Goal: Information Seeking & Learning: Learn about a topic

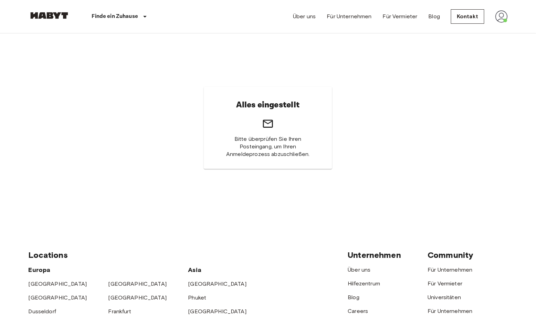
click at [501, 16] on img at bounding box center [501, 16] width 12 height 12
click at [488, 30] on li "Profile" at bounding box center [495, 29] width 69 height 12
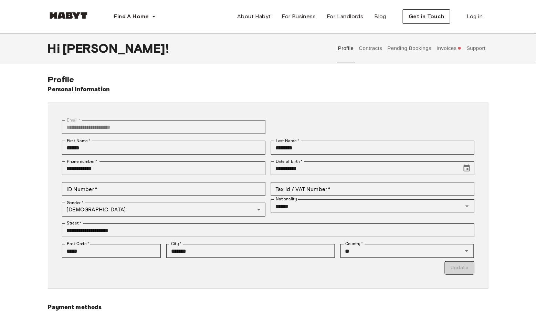
click at [372, 49] on button "Contracts" at bounding box center [370, 48] width 25 height 30
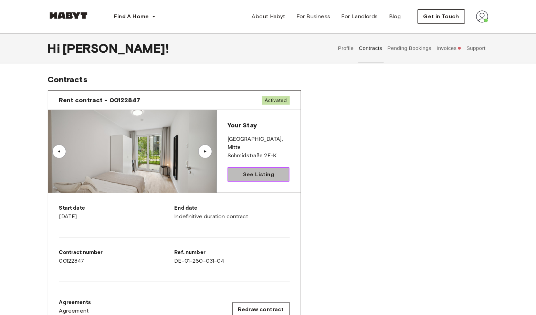
click at [271, 172] on span "See Listing" at bounding box center [258, 174] width 31 height 8
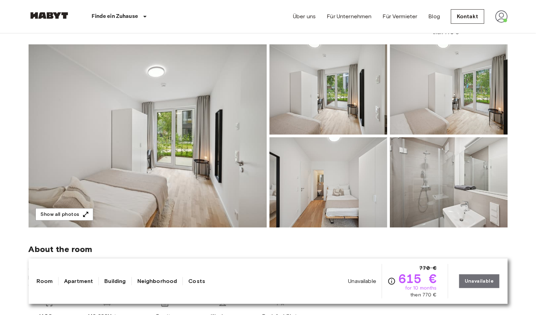
click at [189, 171] on img at bounding box center [148, 135] width 238 height 183
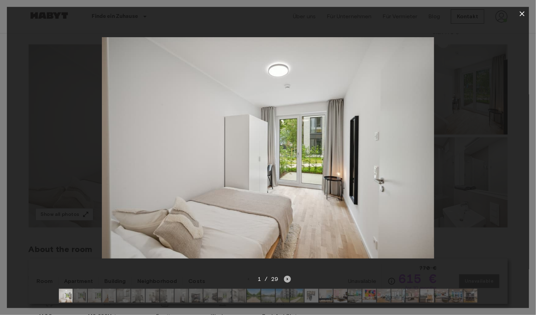
click at [286, 278] on icon "Next image" at bounding box center [287, 279] width 7 height 7
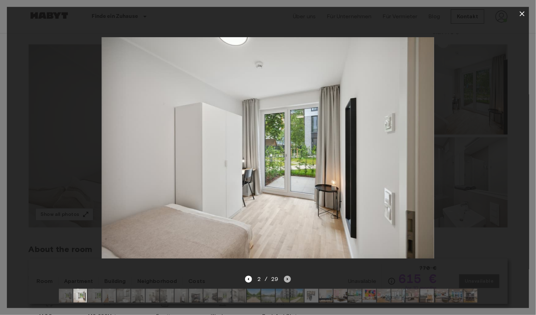
click at [285, 278] on icon "Next image" at bounding box center [287, 279] width 7 height 7
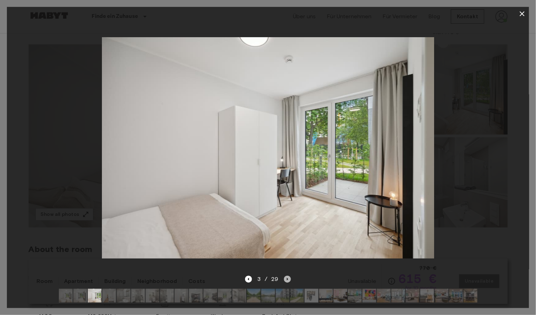
click at [285, 278] on icon "Next image" at bounding box center [287, 279] width 7 height 7
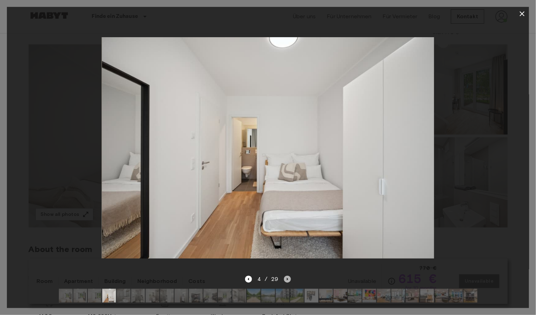
click at [286, 279] on icon "Next image" at bounding box center [287, 279] width 7 height 7
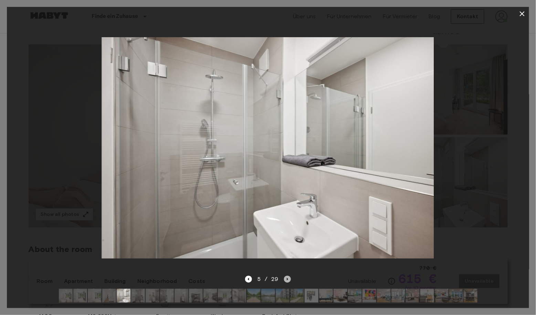
click at [286, 279] on icon "Next image" at bounding box center [287, 279] width 7 height 7
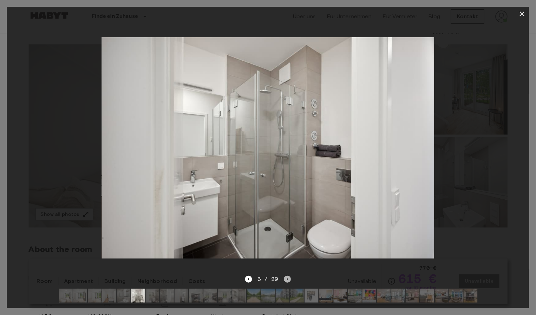
click at [287, 279] on icon "Next image" at bounding box center [287, 279] width 1 height 3
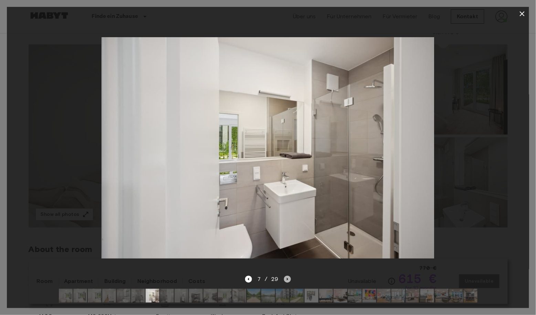
click at [287, 279] on icon "Next image" at bounding box center [287, 279] width 1 height 3
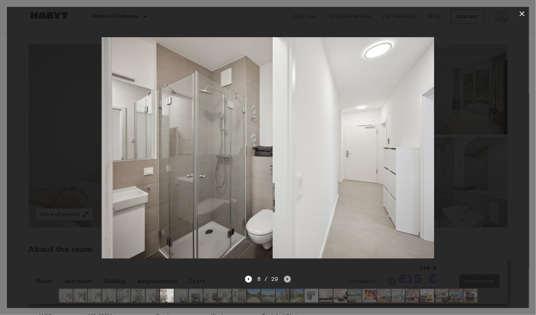
click at [287, 278] on icon "Next image" at bounding box center [287, 279] width 1 height 3
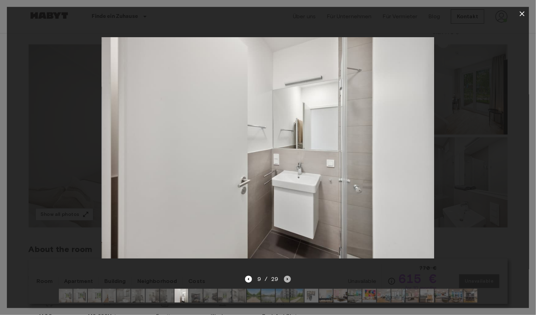
click at [287, 278] on icon "Next image" at bounding box center [287, 279] width 1 height 3
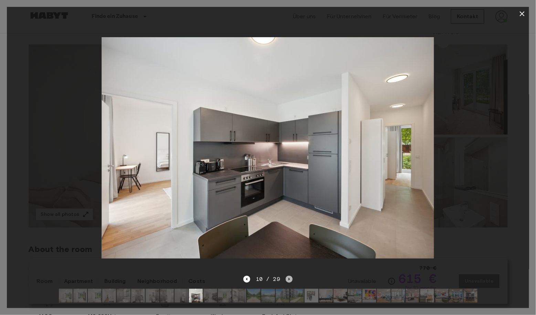
click at [288, 279] on icon "Next image" at bounding box center [289, 279] width 7 height 7
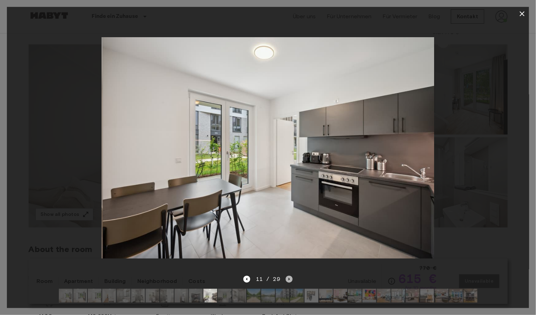
click at [288, 279] on icon "Next image" at bounding box center [289, 279] width 7 height 7
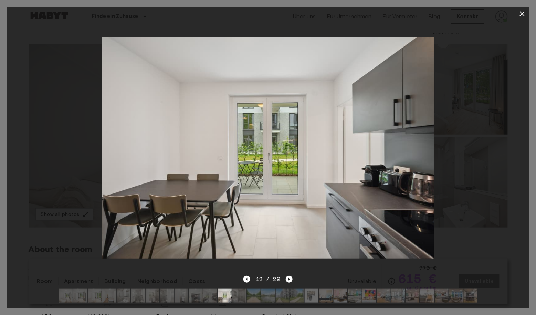
click at [292, 271] on div at bounding box center [268, 148] width 522 height 254
click at [289, 278] on icon "Next image" at bounding box center [288, 279] width 1 height 3
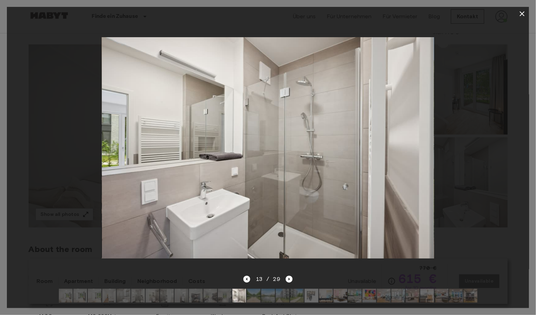
click at [247, 278] on icon "Previous image" at bounding box center [246, 279] width 7 height 7
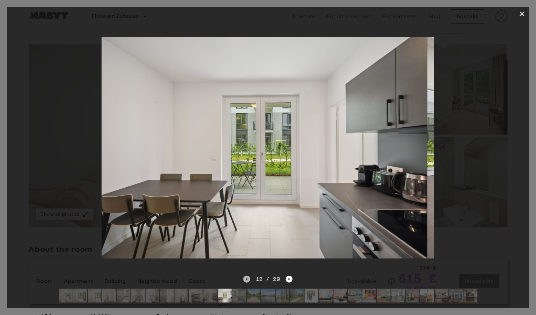
click at [247, 278] on icon "Previous image" at bounding box center [246, 279] width 7 height 7
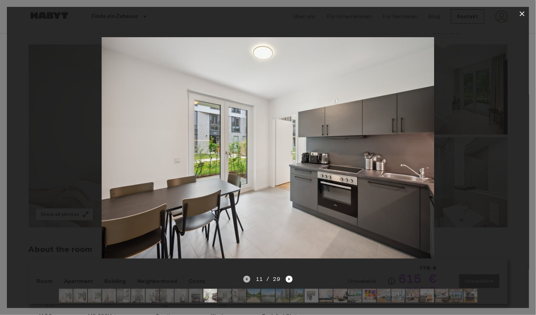
click at [247, 278] on icon "Previous image" at bounding box center [246, 279] width 1 height 3
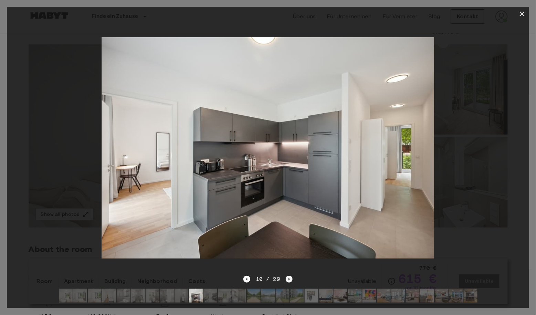
click at [288, 280] on icon "Next image" at bounding box center [289, 279] width 7 height 7
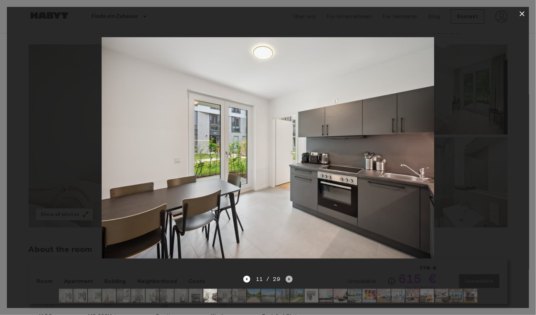
click at [288, 280] on icon "Next image" at bounding box center [289, 279] width 7 height 7
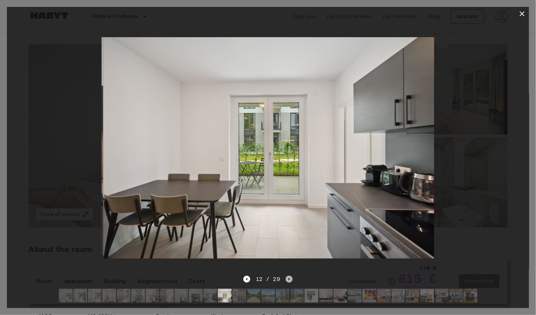
click at [288, 280] on icon "Next image" at bounding box center [289, 279] width 7 height 7
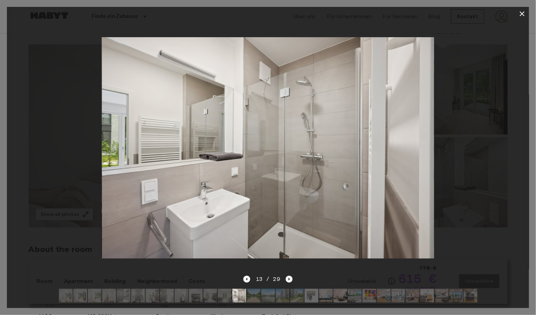
click at [288, 280] on icon "Next image" at bounding box center [289, 279] width 7 height 7
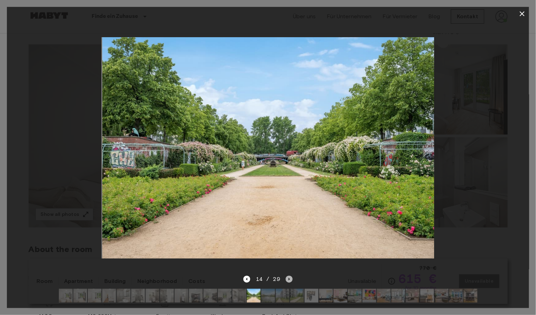
click at [288, 280] on icon "Next image" at bounding box center [288, 279] width 1 height 3
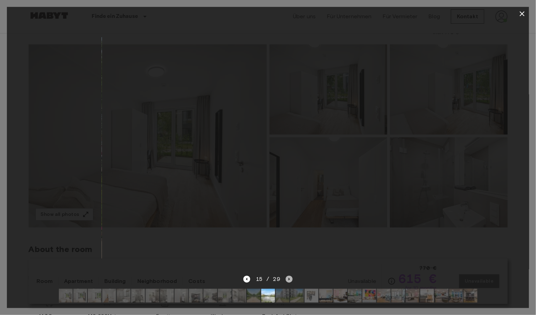
click at [288, 280] on icon "Next image" at bounding box center [289, 279] width 7 height 7
click at [287, 280] on icon "Next image" at bounding box center [289, 279] width 7 height 7
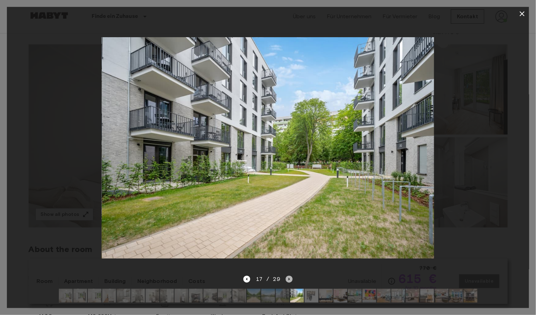
click at [287, 280] on icon "Next image" at bounding box center [289, 279] width 7 height 7
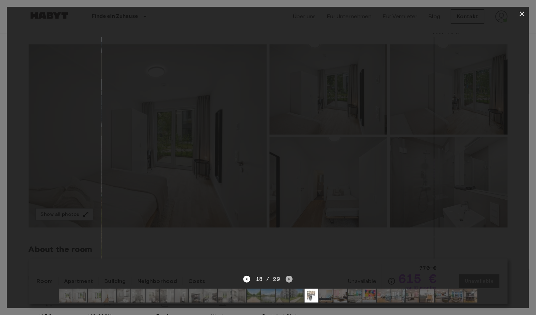
click at [288, 280] on icon "Next image" at bounding box center [289, 279] width 7 height 7
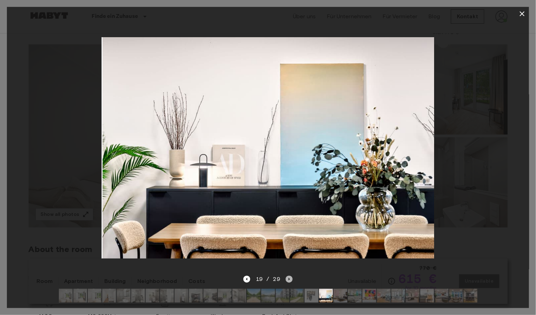
click at [288, 280] on icon "Next image" at bounding box center [289, 279] width 7 height 7
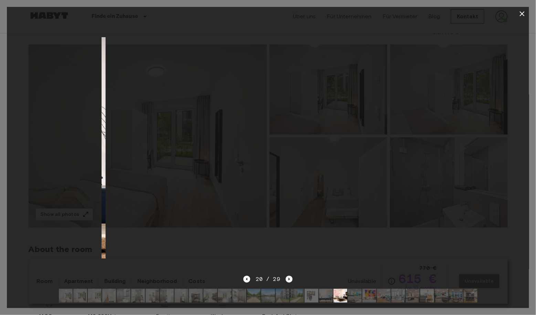
click at [288, 280] on icon "Next image" at bounding box center [289, 279] width 7 height 7
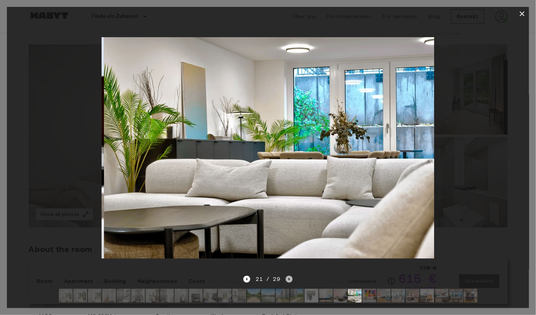
click at [288, 280] on icon "Next image" at bounding box center [289, 279] width 7 height 7
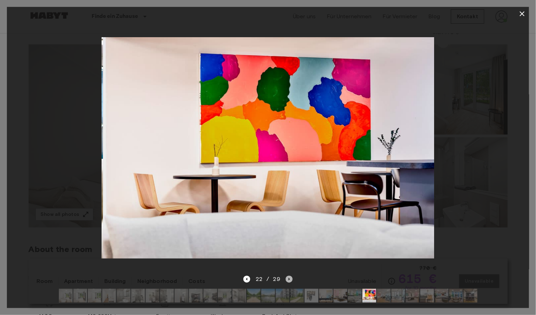
click at [288, 280] on icon "Next image" at bounding box center [289, 279] width 7 height 7
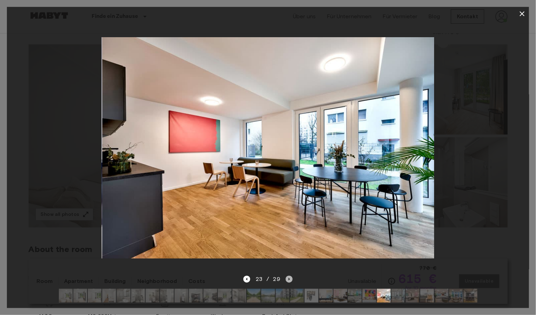
click at [288, 278] on icon "Next image" at bounding box center [289, 279] width 7 height 7
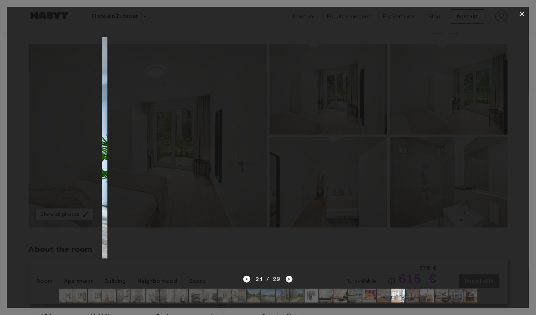
click at [288, 278] on icon "Next image" at bounding box center [289, 279] width 7 height 7
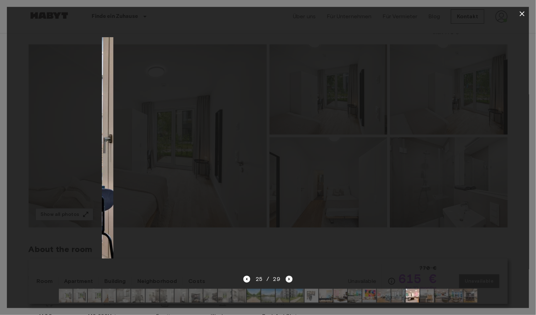
click at [288, 278] on icon "Next image" at bounding box center [289, 279] width 7 height 7
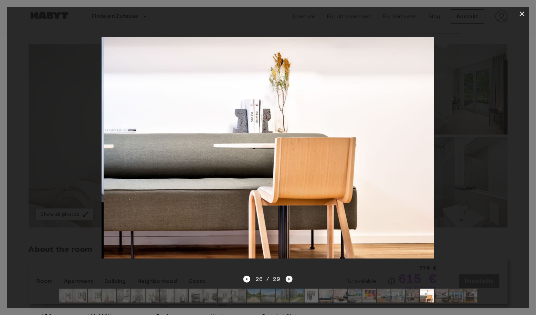
click at [288, 277] on icon "Next image" at bounding box center [289, 279] width 7 height 7
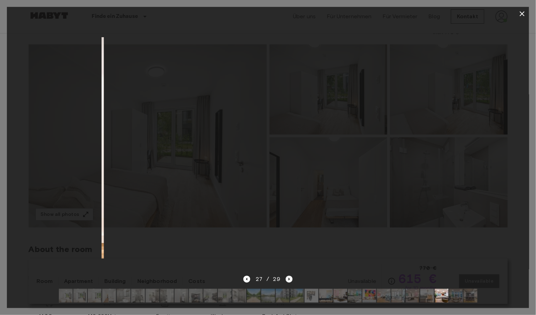
click at [288, 277] on icon "Next image" at bounding box center [289, 279] width 7 height 7
click at [288, 277] on div "29 / 29" at bounding box center [267, 279] width 49 height 8
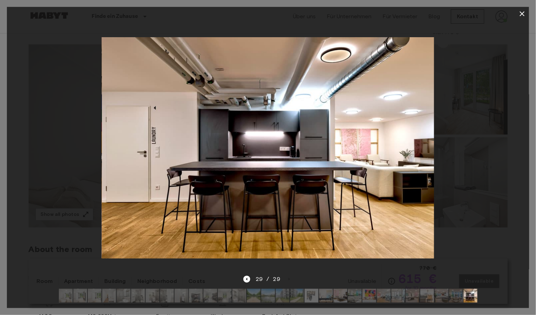
click at [522, 13] on icon "button" at bounding box center [522, 13] width 5 height 5
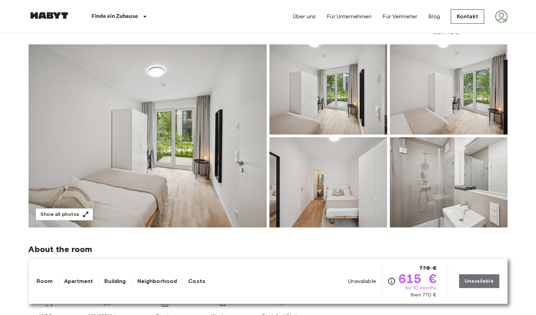
click at [210, 141] on img at bounding box center [148, 135] width 238 height 183
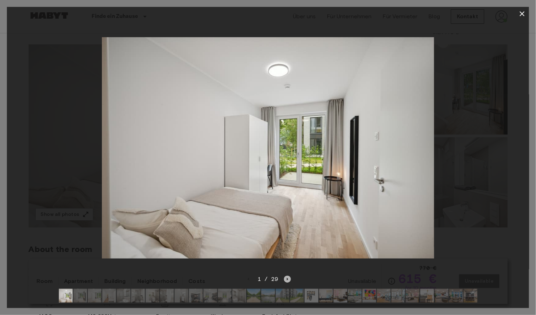
click at [286, 278] on icon "Next image" at bounding box center [287, 279] width 7 height 7
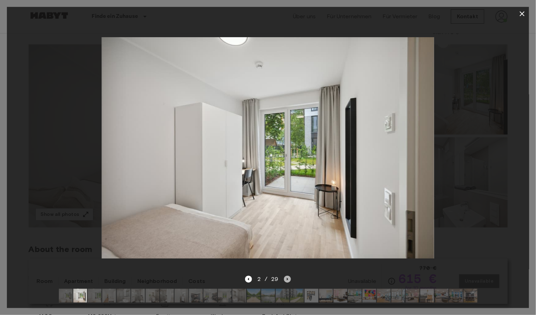
click at [284, 278] on icon "Next image" at bounding box center [287, 279] width 7 height 7
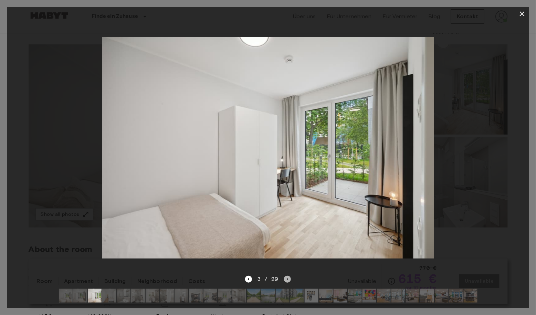
click at [284, 278] on icon "Next image" at bounding box center [287, 279] width 7 height 7
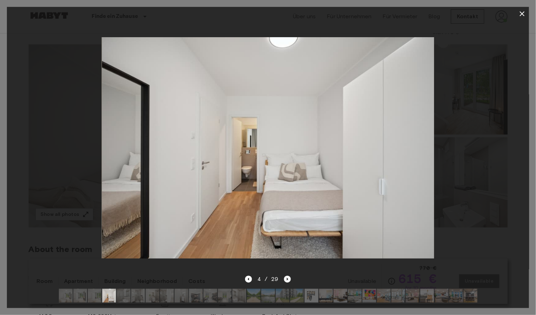
click at [286, 277] on icon "Next image" at bounding box center [287, 279] width 7 height 7
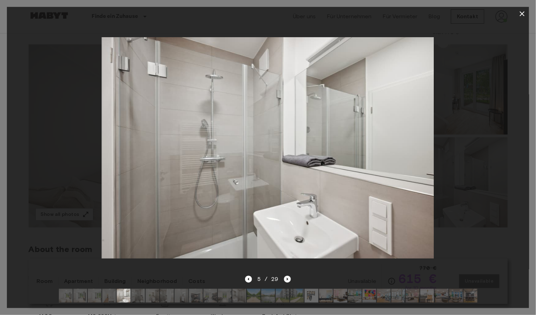
click at [286, 276] on icon "Next image" at bounding box center [287, 279] width 7 height 7
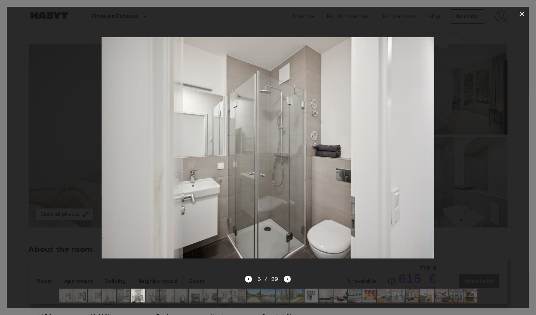
click at [286, 276] on icon "Next image" at bounding box center [287, 279] width 7 height 7
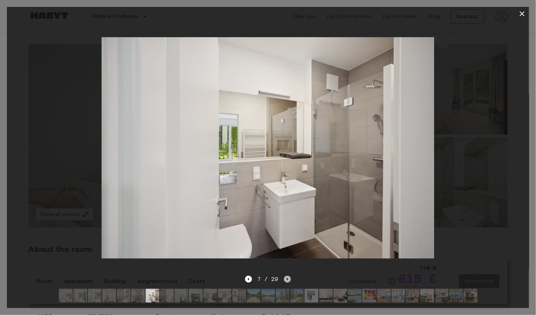
click at [286, 276] on icon "Next image" at bounding box center [287, 279] width 7 height 7
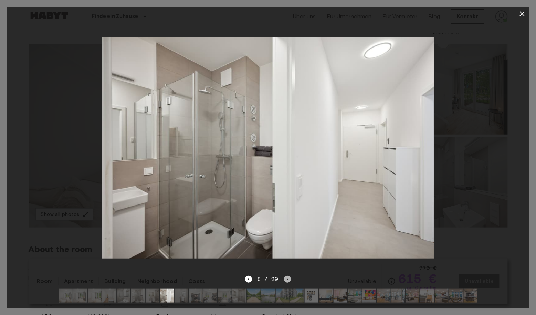
click at [286, 276] on icon "Next image" at bounding box center [287, 279] width 7 height 7
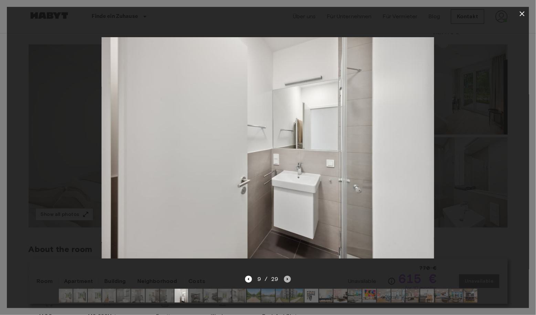
click at [286, 277] on icon "Next image" at bounding box center [287, 279] width 7 height 7
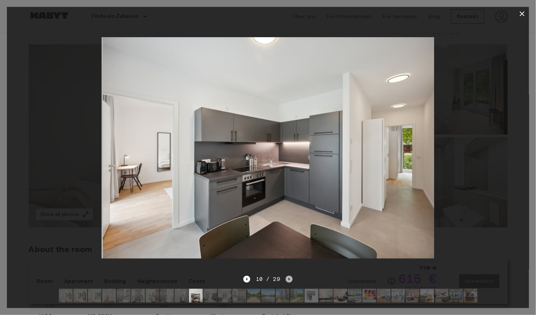
click at [286, 277] on icon "Next image" at bounding box center [289, 279] width 7 height 7
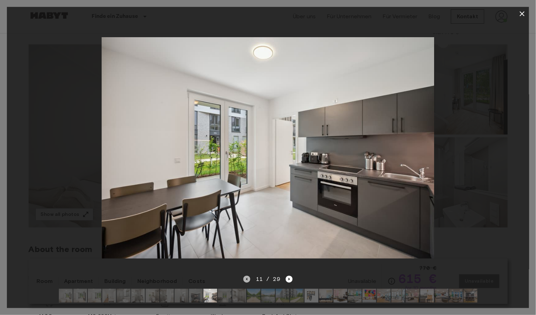
click at [248, 279] on icon "Previous image" at bounding box center [246, 279] width 7 height 7
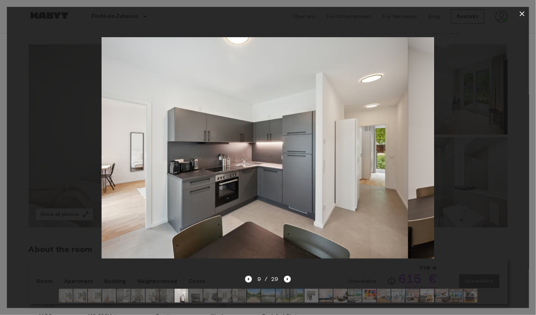
click at [248, 279] on icon "Previous image" at bounding box center [248, 279] width 1 height 3
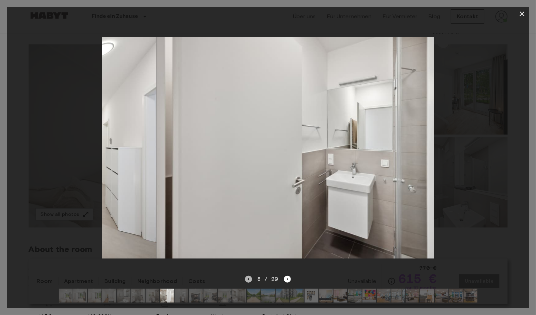
click at [248, 279] on icon "Previous image" at bounding box center [248, 279] width 1 height 3
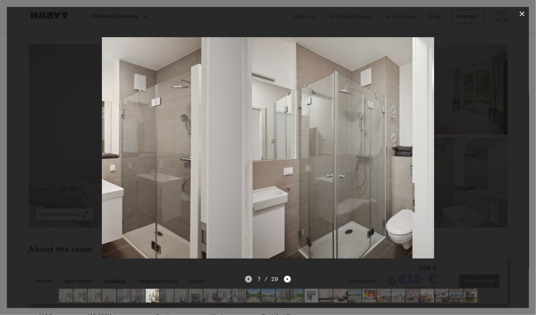
click at [248, 279] on icon "Previous image" at bounding box center [248, 279] width 1 height 3
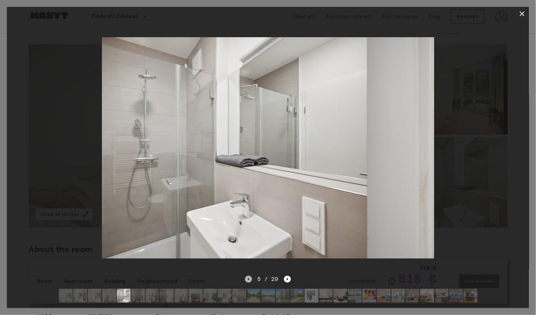
click at [248, 279] on icon "Previous image" at bounding box center [248, 279] width 1 height 3
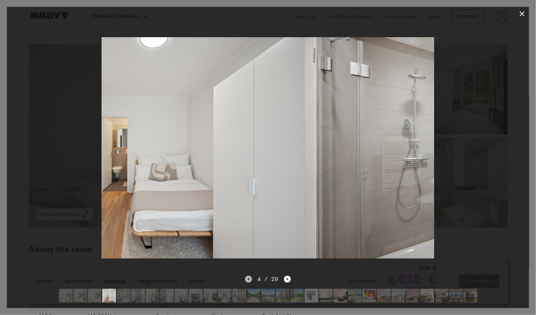
click at [248, 279] on icon "Previous image" at bounding box center [248, 279] width 1 height 3
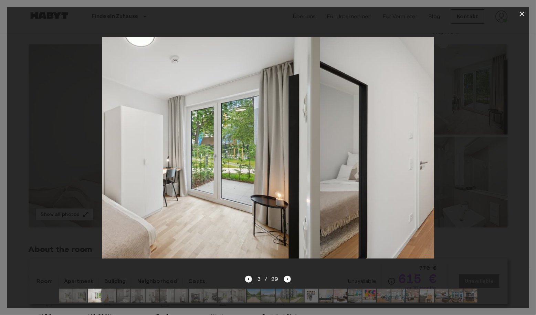
click at [248, 279] on icon "Previous image" at bounding box center [248, 279] width 1 height 3
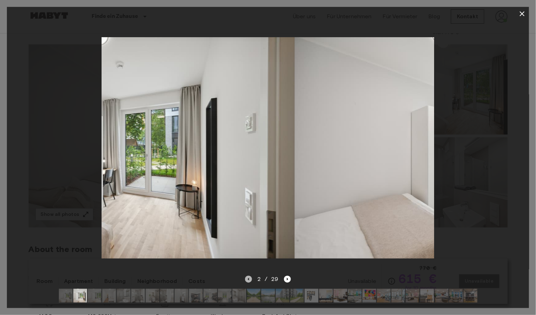
click at [248, 279] on icon "Previous image" at bounding box center [248, 279] width 1 height 3
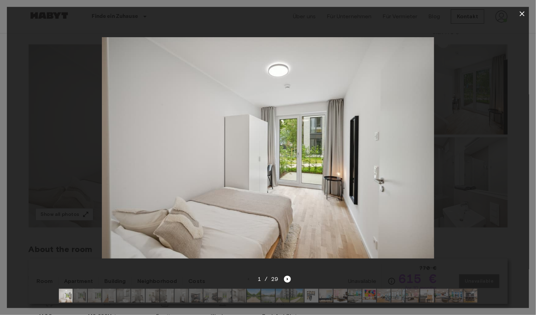
click at [263, 235] on img at bounding box center [268, 148] width 332 height 222
click at [286, 278] on icon "Next image" at bounding box center [287, 279] width 7 height 7
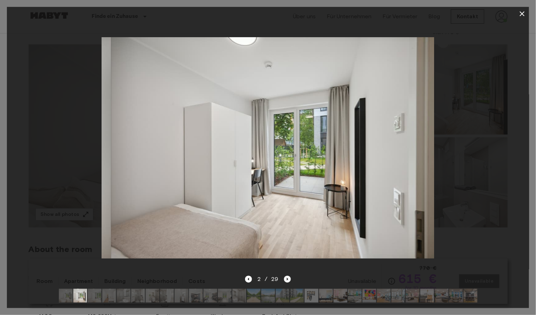
click at [286, 278] on icon "Next image" at bounding box center [287, 279] width 7 height 7
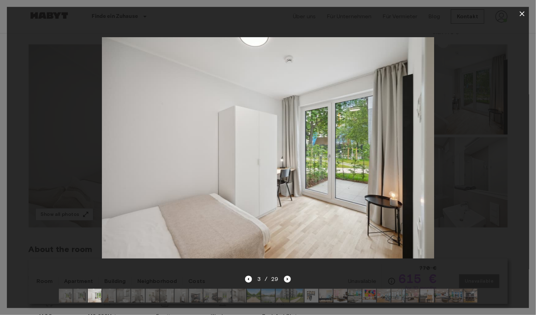
click at [289, 278] on icon "Next image" at bounding box center [287, 279] width 7 height 7
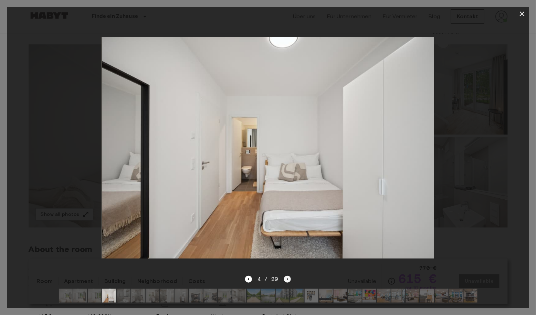
click at [284, 277] on icon "Next image" at bounding box center [287, 279] width 7 height 7
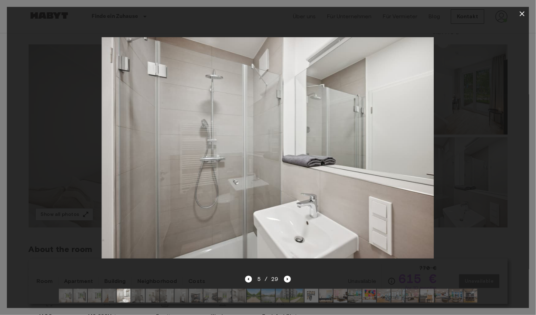
click at [244, 277] on div "5 / 29" at bounding box center [268, 291] width 522 height 33
click at [246, 278] on icon "Previous image" at bounding box center [248, 279] width 7 height 7
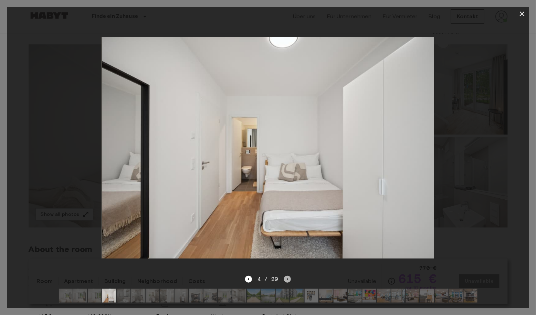
click at [287, 277] on icon "Next image" at bounding box center [287, 279] width 7 height 7
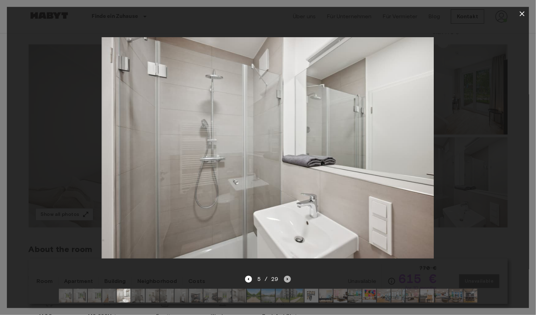
click at [287, 277] on icon "Next image" at bounding box center [287, 279] width 7 height 7
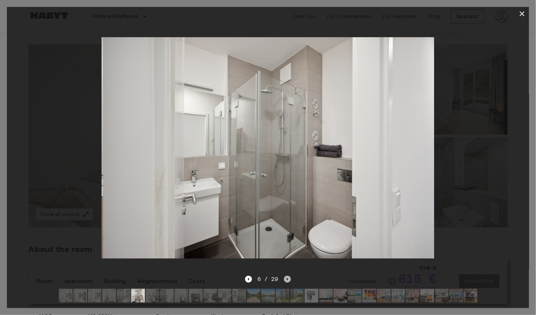
click at [287, 277] on icon "Next image" at bounding box center [287, 279] width 7 height 7
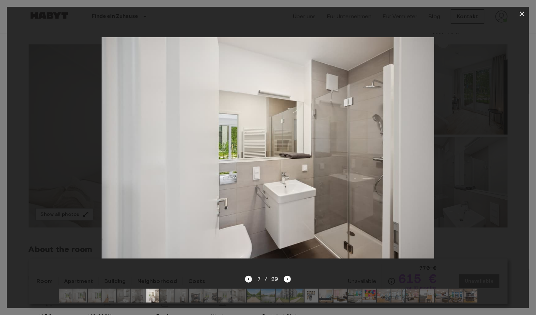
click at [248, 277] on icon "Previous image" at bounding box center [248, 279] width 7 height 7
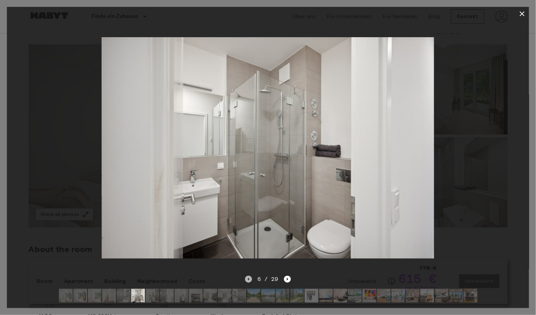
click at [248, 276] on icon "Previous image" at bounding box center [248, 279] width 7 height 7
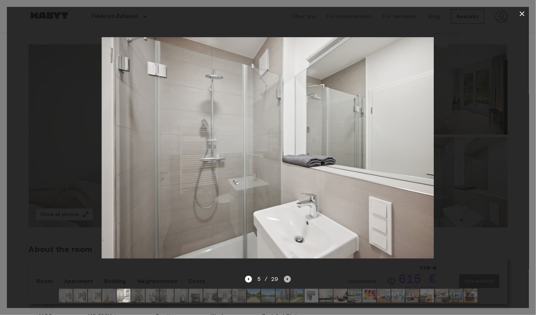
click at [285, 281] on icon "Next image" at bounding box center [287, 279] width 7 height 7
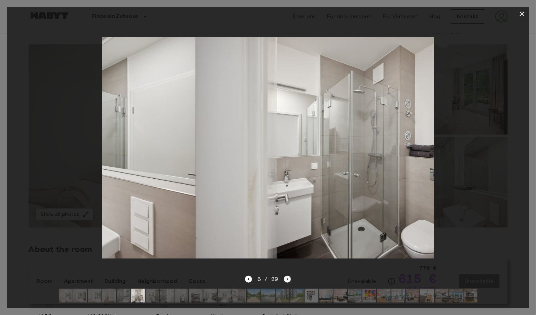
click at [285, 281] on icon "Next image" at bounding box center [287, 279] width 7 height 7
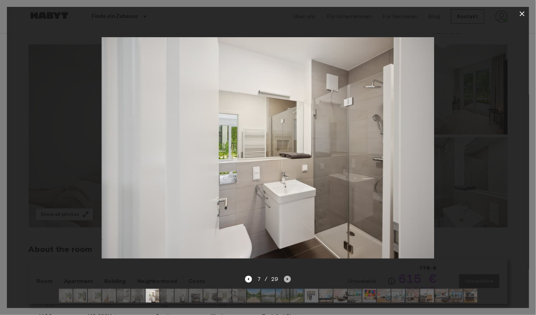
click at [286, 279] on icon "Next image" at bounding box center [287, 279] width 7 height 7
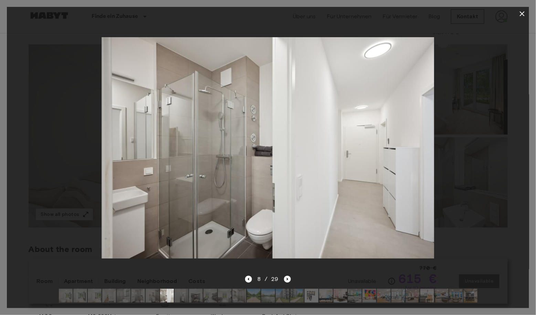
click at [286, 279] on icon "Next image" at bounding box center [287, 279] width 7 height 7
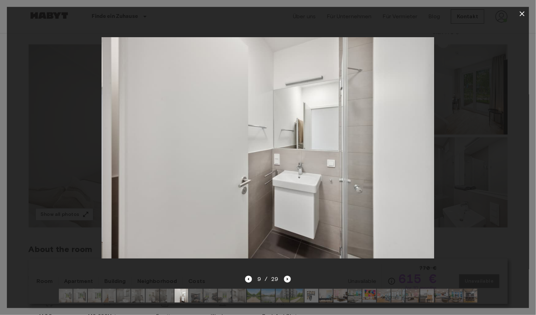
click at [286, 279] on icon "Next image" at bounding box center [287, 279] width 7 height 7
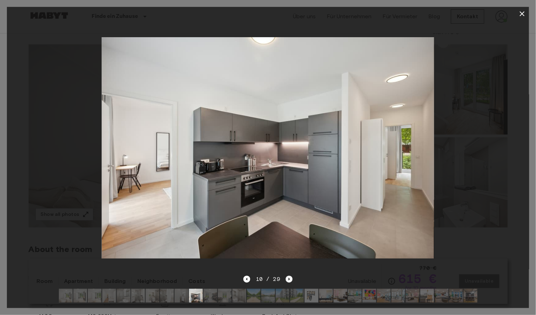
click at [287, 277] on icon "Next image" at bounding box center [289, 279] width 7 height 7
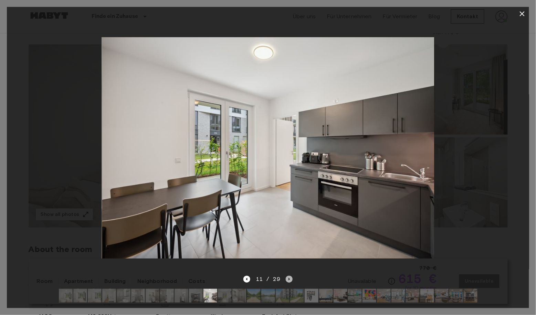
click at [287, 277] on icon "Next image" at bounding box center [289, 279] width 7 height 7
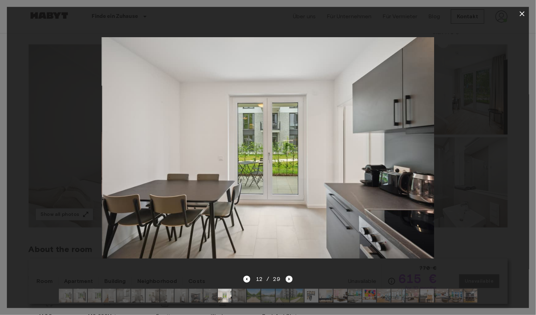
click at [287, 277] on icon "Next image" at bounding box center [289, 279] width 7 height 7
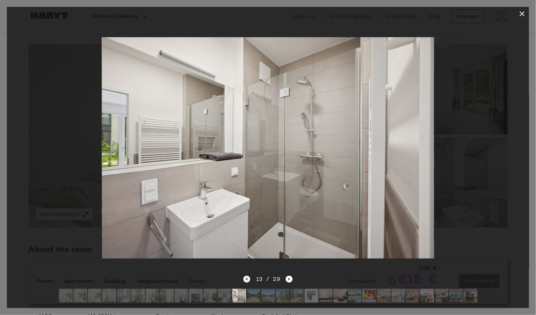
click at [249, 276] on icon "Previous image" at bounding box center [246, 279] width 7 height 7
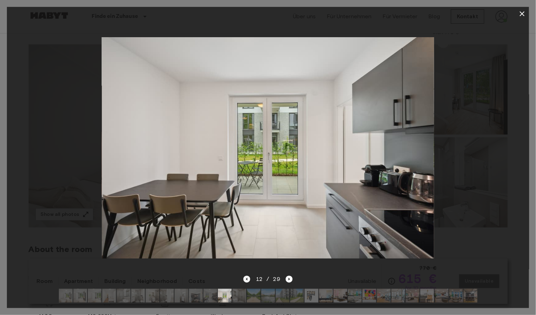
click at [249, 276] on icon "Previous image" at bounding box center [246, 279] width 7 height 7
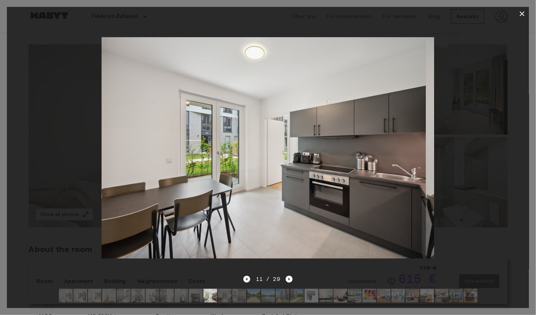
click at [249, 276] on icon "Previous image" at bounding box center [246, 279] width 7 height 7
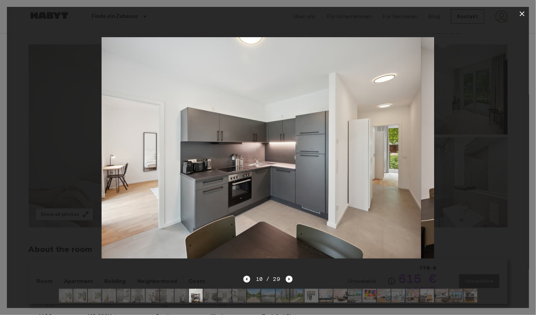
click at [249, 276] on icon "Previous image" at bounding box center [246, 279] width 7 height 7
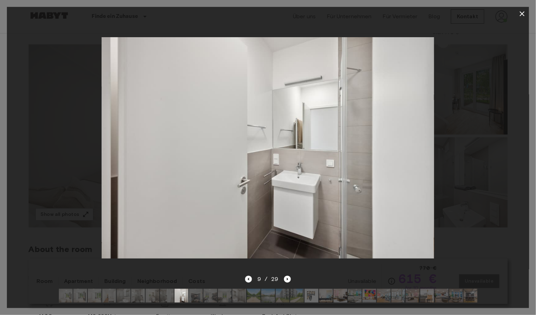
click at [249, 276] on icon "Previous image" at bounding box center [248, 279] width 7 height 7
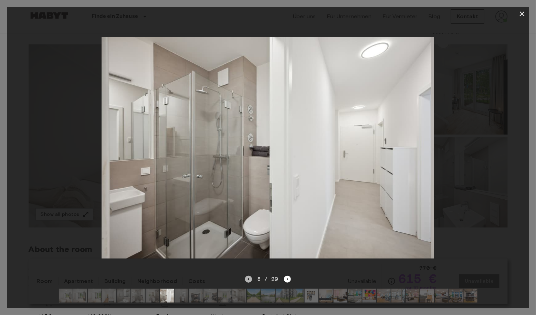
click at [249, 276] on icon "Previous image" at bounding box center [248, 279] width 7 height 7
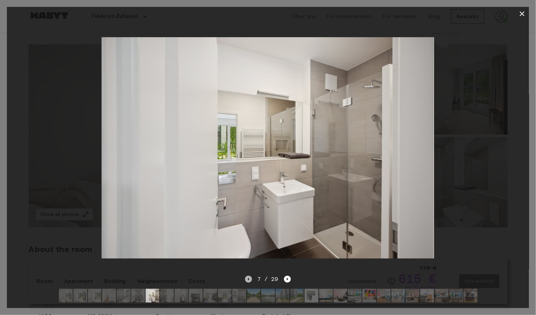
click at [248, 276] on icon "Previous image" at bounding box center [248, 279] width 7 height 7
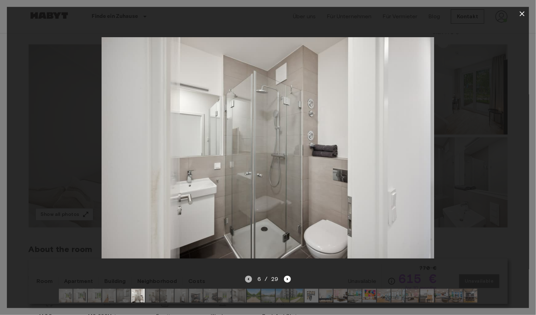
click at [248, 276] on icon "Previous image" at bounding box center [248, 279] width 7 height 7
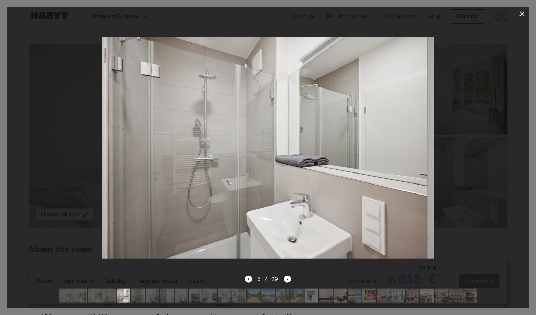
click at [248, 276] on icon "Previous image" at bounding box center [248, 279] width 7 height 7
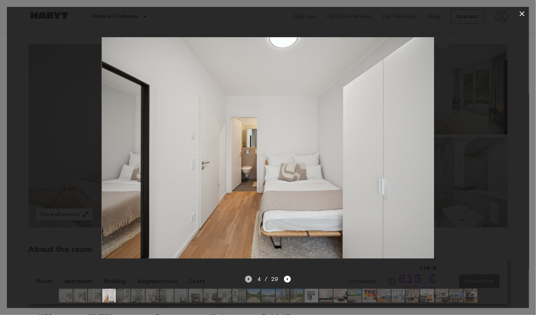
click at [248, 276] on icon "Previous image" at bounding box center [248, 279] width 7 height 7
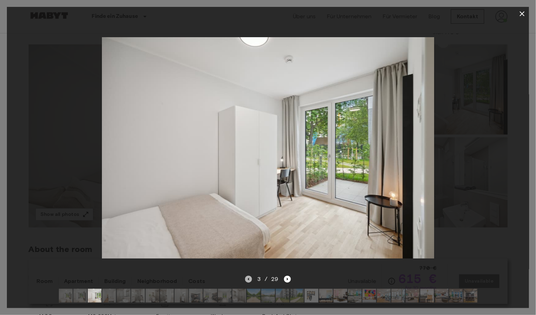
click at [250, 280] on icon "Previous image" at bounding box center [248, 279] width 7 height 7
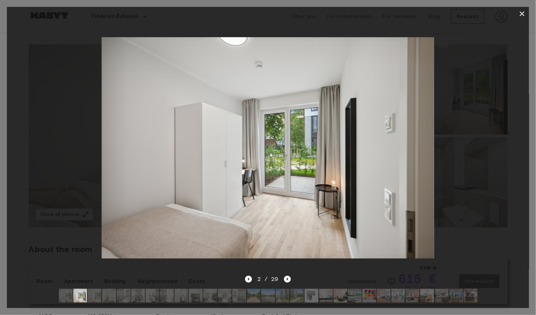
click at [288, 278] on icon "Next image" at bounding box center [287, 279] width 7 height 7
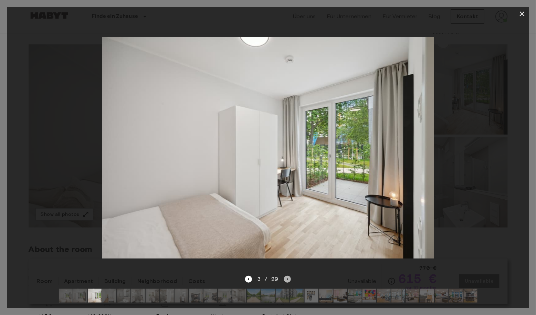
click at [288, 278] on icon "Next image" at bounding box center [287, 279] width 7 height 7
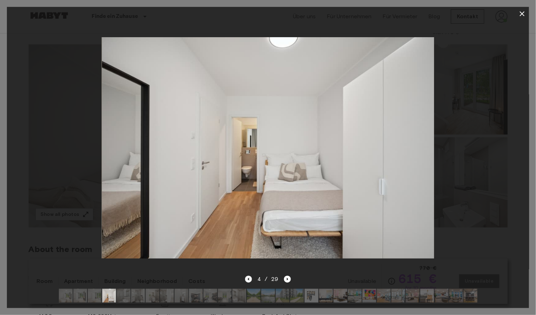
click at [251, 280] on icon "Previous image" at bounding box center [248, 279] width 7 height 7
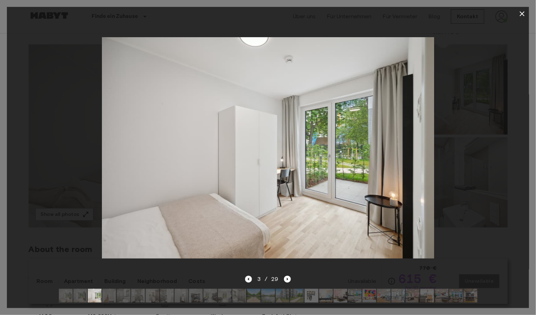
click at [248, 279] on icon "Previous image" at bounding box center [248, 279] width 1 height 3
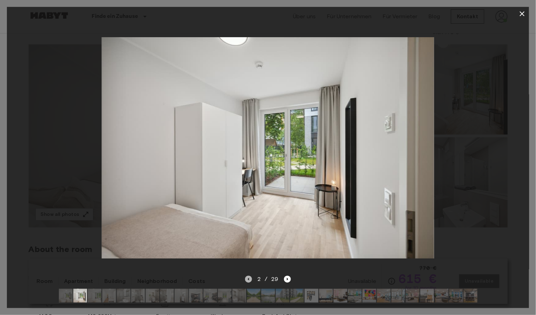
click at [248, 279] on icon "Previous image" at bounding box center [248, 279] width 1 height 3
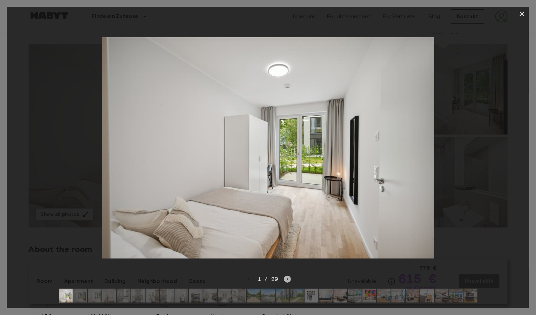
click at [288, 277] on icon "Next image" at bounding box center [287, 279] width 7 height 7
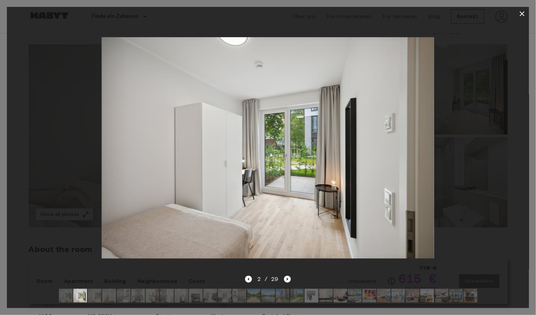
click at [289, 277] on icon "Next image" at bounding box center [287, 279] width 7 height 7
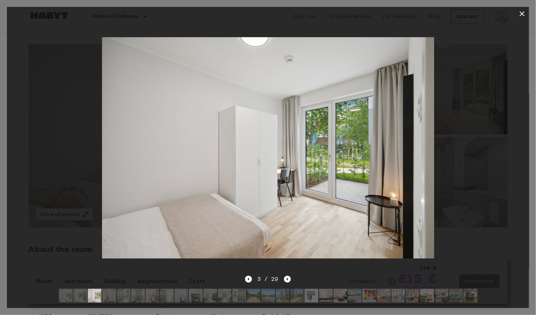
click at [289, 277] on icon "Next image" at bounding box center [287, 279] width 7 height 7
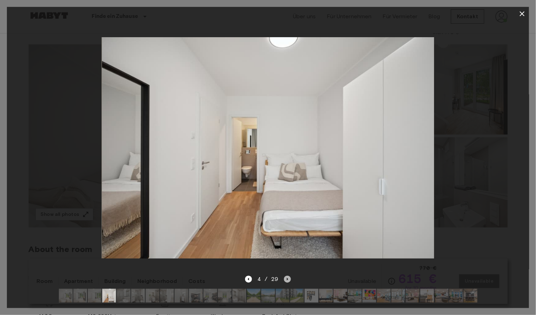
click at [289, 276] on icon "Next image" at bounding box center [287, 279] width 7 height 7
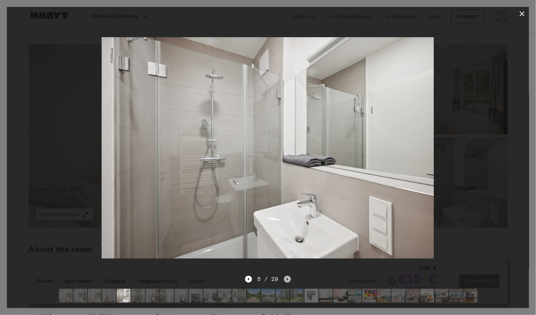
click at [288, 276] on icon "Next image" at bounding box center [287, 279] width 7 height 7
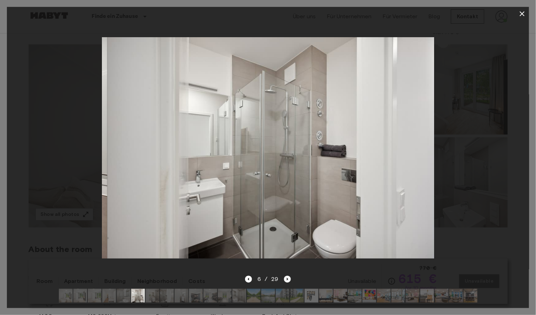
click at [288, 276] on icon "Next image" at bounding box center [287, 279] width 7 height 7
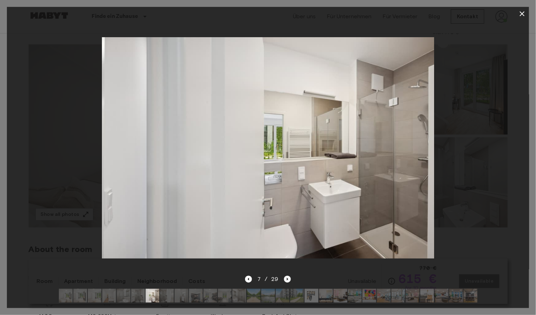
click at [288, 276] on icon "Next image" at bounding box center [287, 279] width 7 height 7
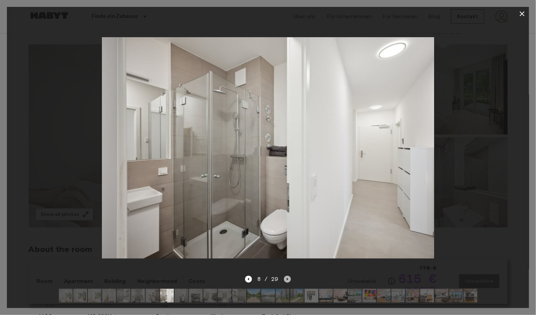
click at [288, 276] on icon "Next image" at bounding box center [287, 279] width 7 height 7
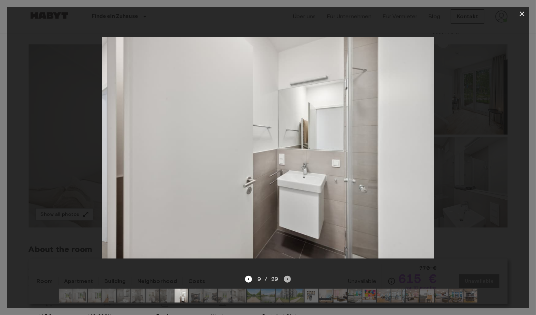
click at [288, 276] on icon "Next image" at bounding box center [287, 279] width 7 height 7
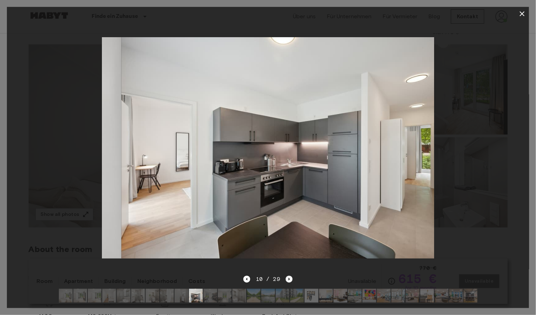
click at [288, 276] on icon "Next image" at bounding box center [289, 279] width 7 height 7
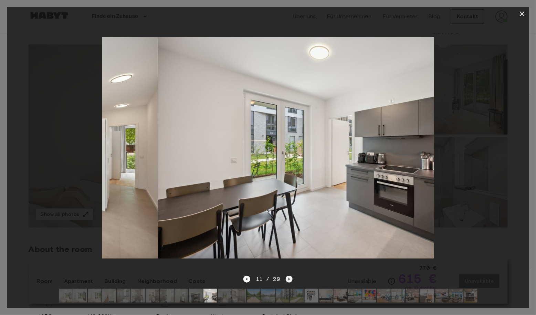
click at [288, 276] on icon "Next image" at bounding box center [289, 279] width 7 height 7
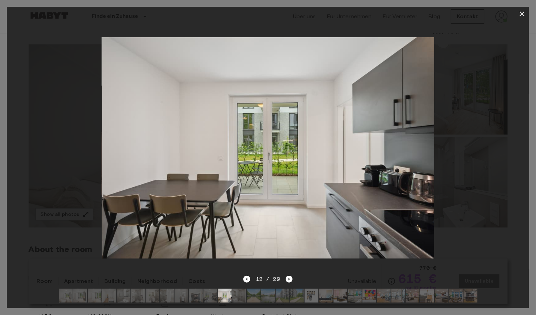
click at [315, 297] on img at bounding box center [311, 296] width 14 height 14
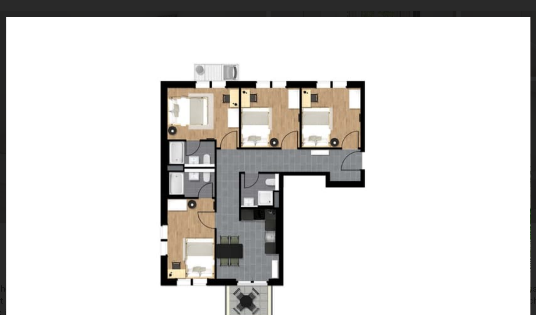
scroll to position [111, 0]
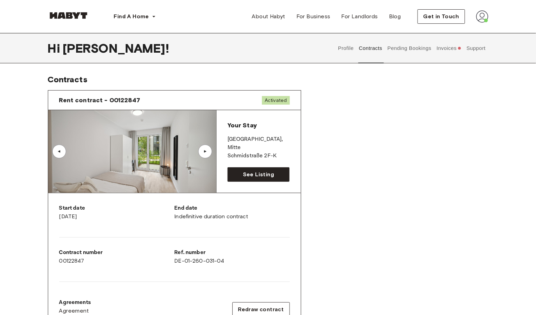
click at [125, 151] on img at bounding box center [132, 151] width 168 height 83
click at [253, 170] on span "See Listing" at bounding box center [258, 174] width 31 height 8
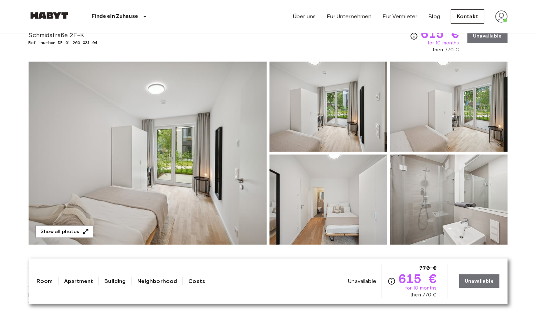
scroll to position [34, 0]
click at [238, 162] on img at bounding box center [148, 153] width 238 height 183
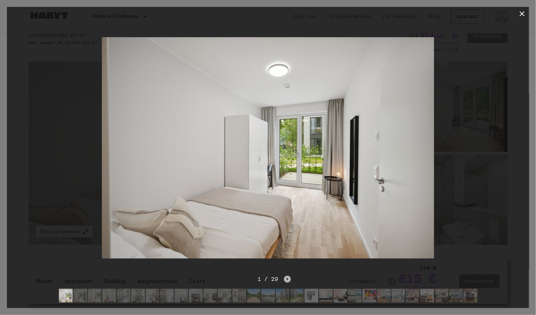
click at [285, 279] on icon "Next image" at bounding box center [287, 279] width 7 height 7
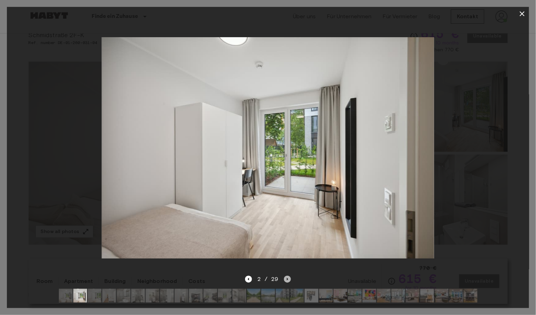
click at [285, 279] on icon "Next image" at bounding box center [287, 279] width 7 height 7
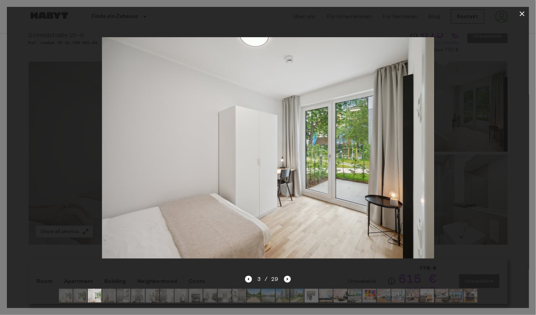
click at [285, 279] on icon "Next image" at bounding box center [287, 279] width 7 height 7
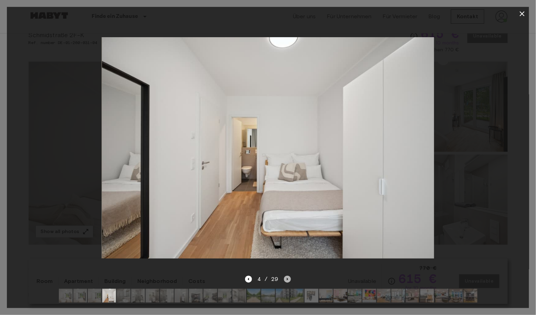
click at [285, 279] on icon "Next image" at bounding box center [287, 279] width 7 height 7
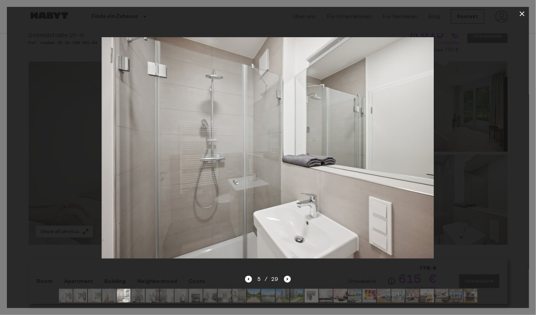
click at [285, 276] on icon "Next image" at bounding box center [287, 279] width 7 height 7
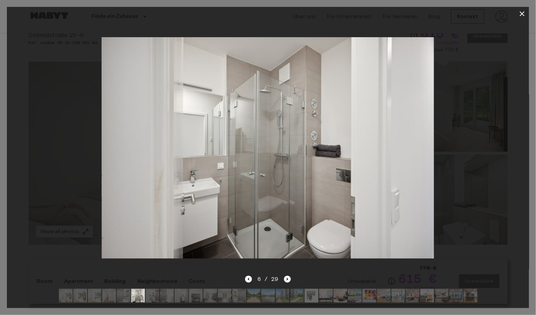
click at [285, 276] on icon "Next image" at bounding box center [287, 279] width 7 height 7
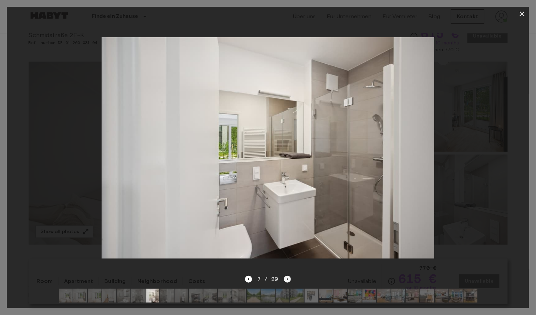
click at [285, 276] on icon "Next image" at bounding box center [287, 279] width 7 height 7
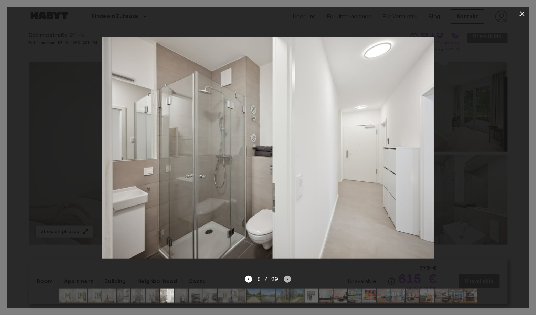
click at [285, 276] on icon "Next image" at bounding box center [287, 279] width 7 height 7
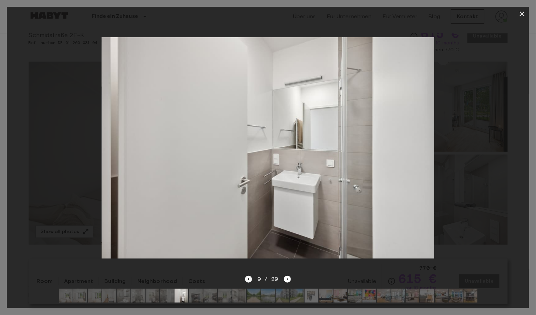
click at [251, 281] on icon "Previous image" at bounding box center [248, 279] width 7 height 7
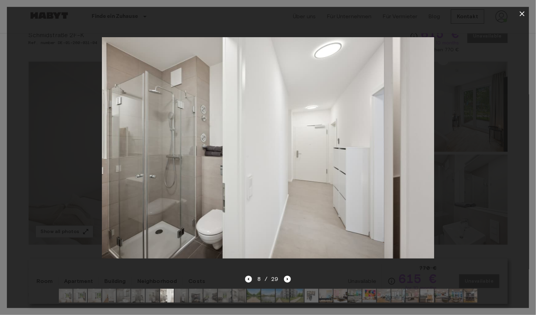
click at [251, 281] on icon "Previous image" at bounding box center [248, 279] width 7 height 7
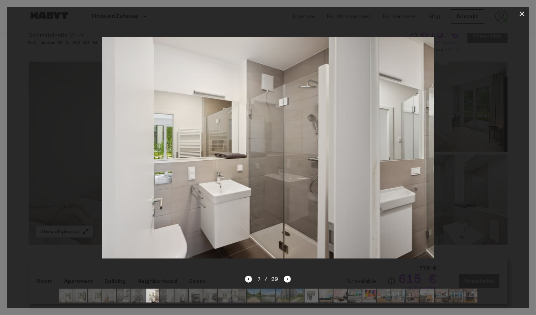
click at [251, 281] on icon "Previous image" at bounding box center [248, 279] width 7 height 7
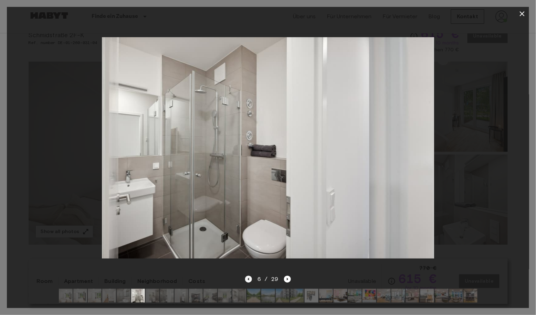
click at [251, 281] on icon "Previous image" at bounding box center [248, 279] width 7 height 7
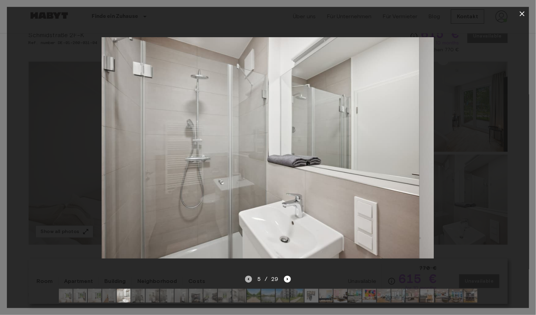
click at [251, 281] on icon "Previous image" at bounding box center [248, 279] width 7 height 7
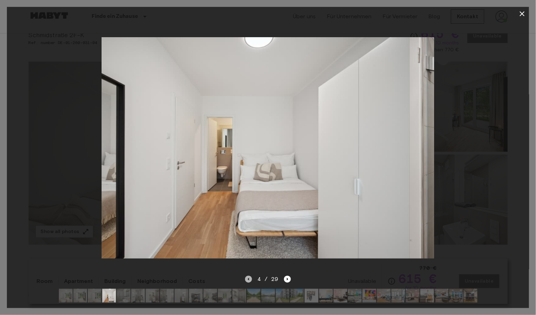
click at [251, 281] on icon "Previous image" at bounding box center [248, 279] width 7 height 7
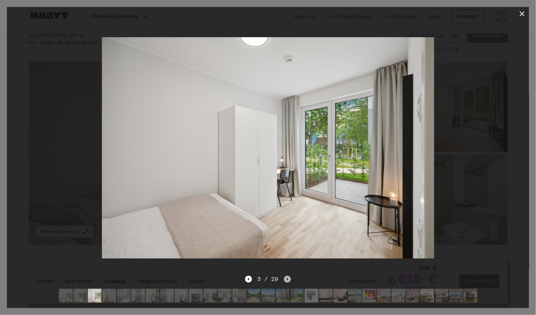
click at [290, 276] on icon "Next image" at bounding box center [287, 279] width 7 height 7
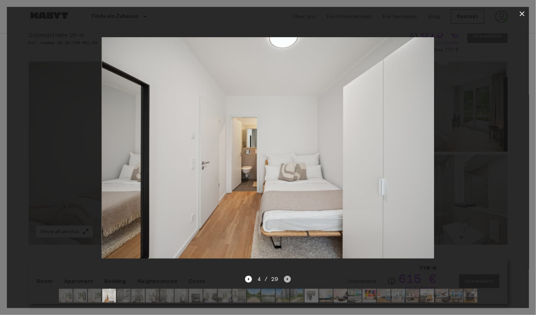
click at [290, 276] on icon "Next image" at bounding box center [287, 279] width 7 height 7
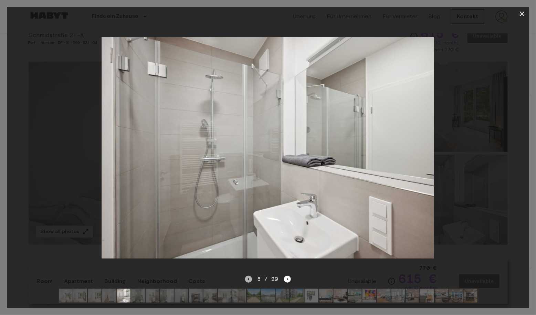
click at [247, 278] on icon "Previous image" at bounding box center [248, 279] width 7 height 7
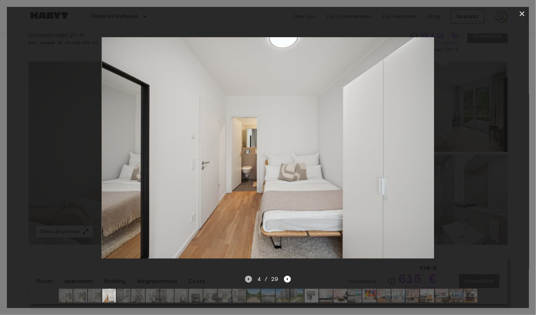
click at [247, 277] on icon "Previous image" at bounding box center [248, 279] width 7 height 7
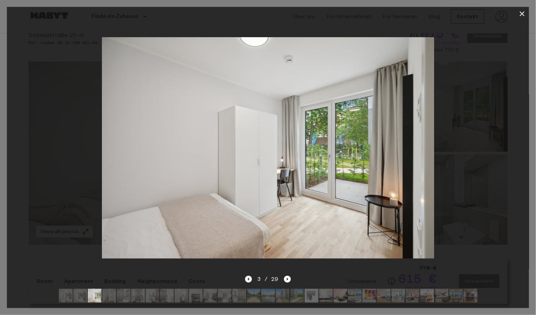
click at [247, 277] on icon "Previous image" at bounding box center [248, 279] width 7 height 7
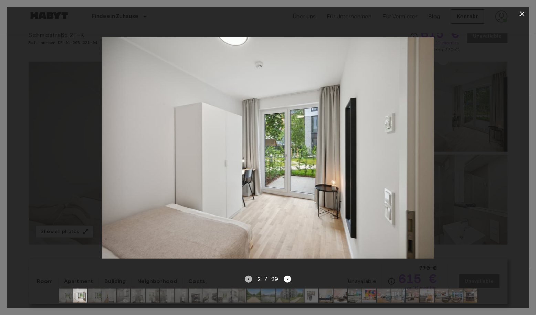
click at [246, 278] on icon "Previous image" at bounding box center [248, 279] width 7 height 7
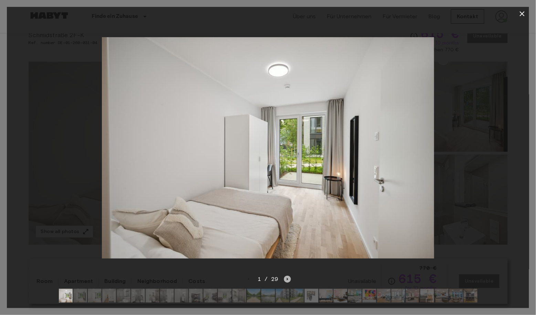
click at [285, 279] on icon "Next image" at bounding box center [287, 279] width 7 height 7
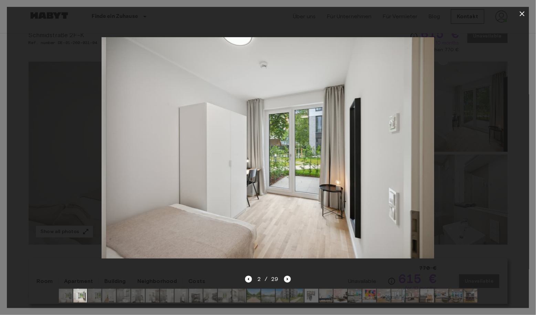
click at [285, 279] on icon "Next image" at bounding box center [287, 279] width 7 height 7
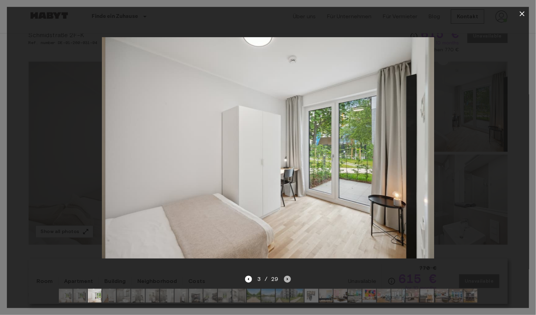
click at [285, 279] on icon "Next image" at bounding box center [287, 279] width 7 height 7
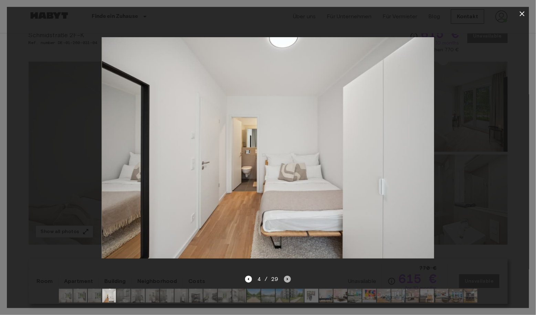
click at [286, 278] on icon "Next image" at bounding box center [287, 279] width 7 height 7
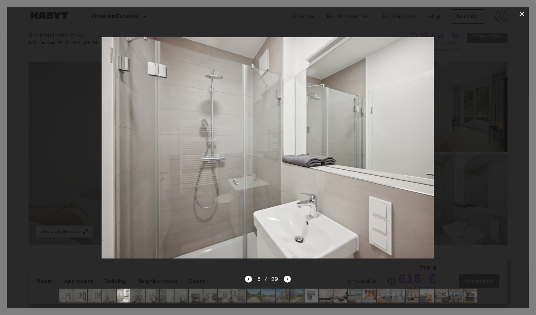
click at [250, 280] on icon "Previous image" at bounding box center [248, 279] width 7 height 7
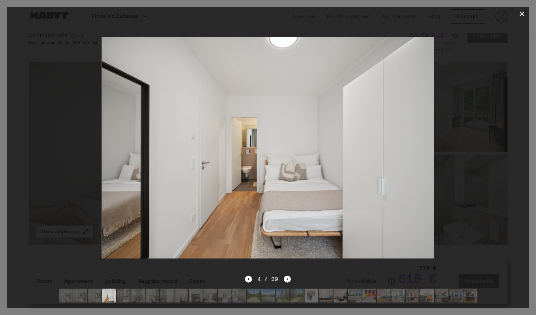
click at [248, 277] on icon "Previous image" at bounding box center [248, 279] width 7 height 7
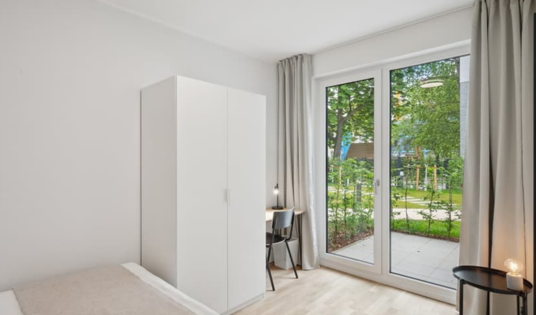
scroll to position [9, 0]
